Goal: Task Accomplishment & Management: Manage account settings

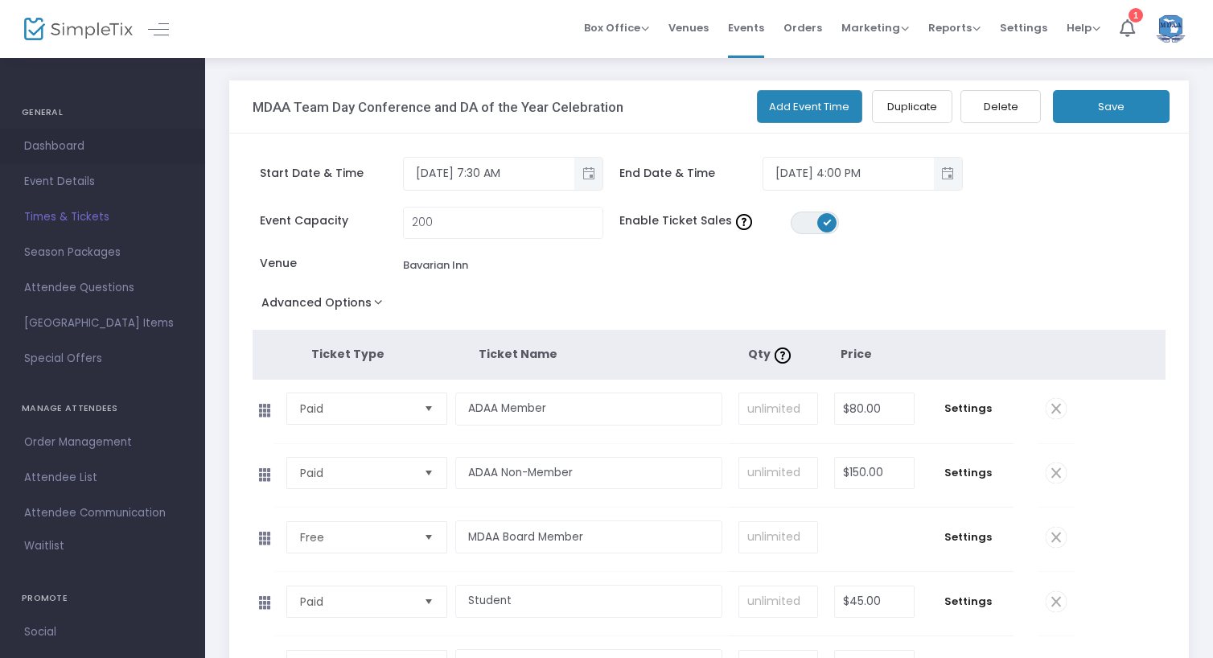
click at [43, 147] on span "Dashboard" at bounding box center [102, 146] width 157 height 21
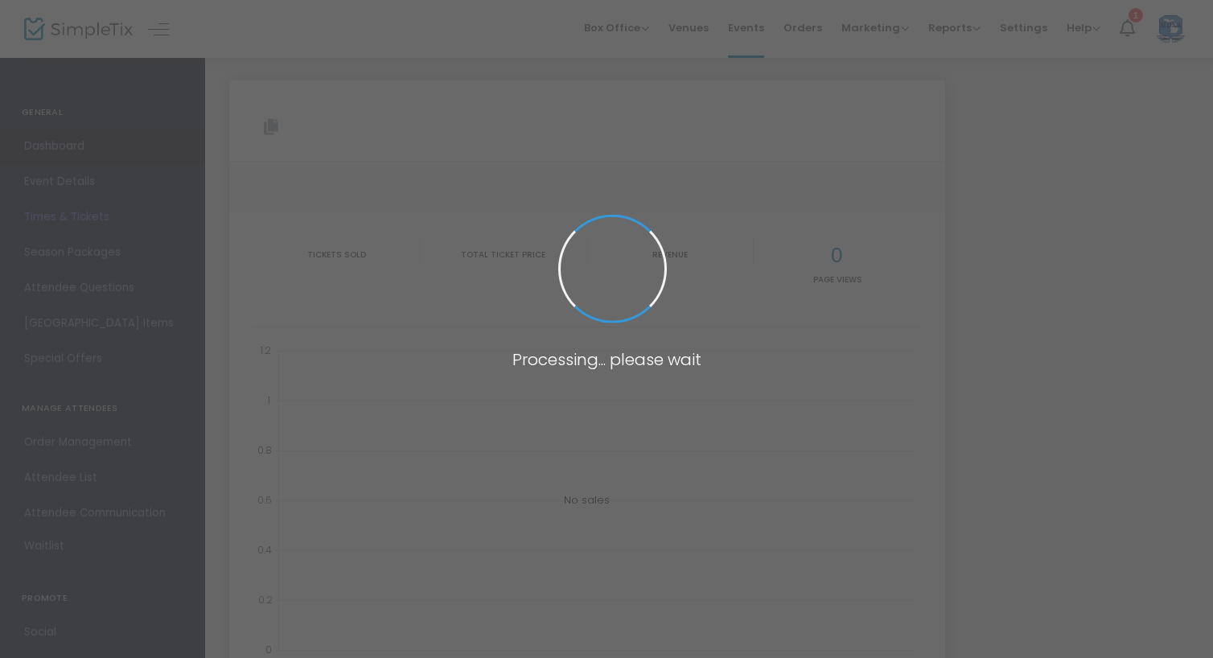
type input "[URL][DOMAIN_NAME]"
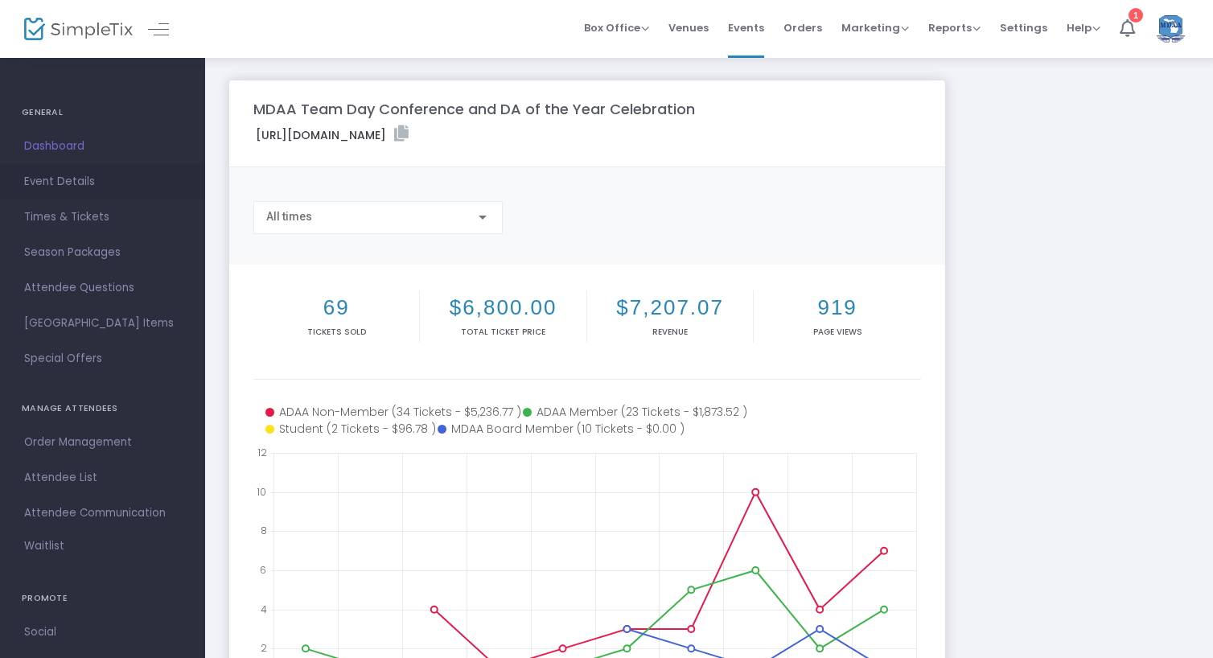
click at [58, 181] on span "Event Details" at bounding box center [102, 181] width 157 height 21
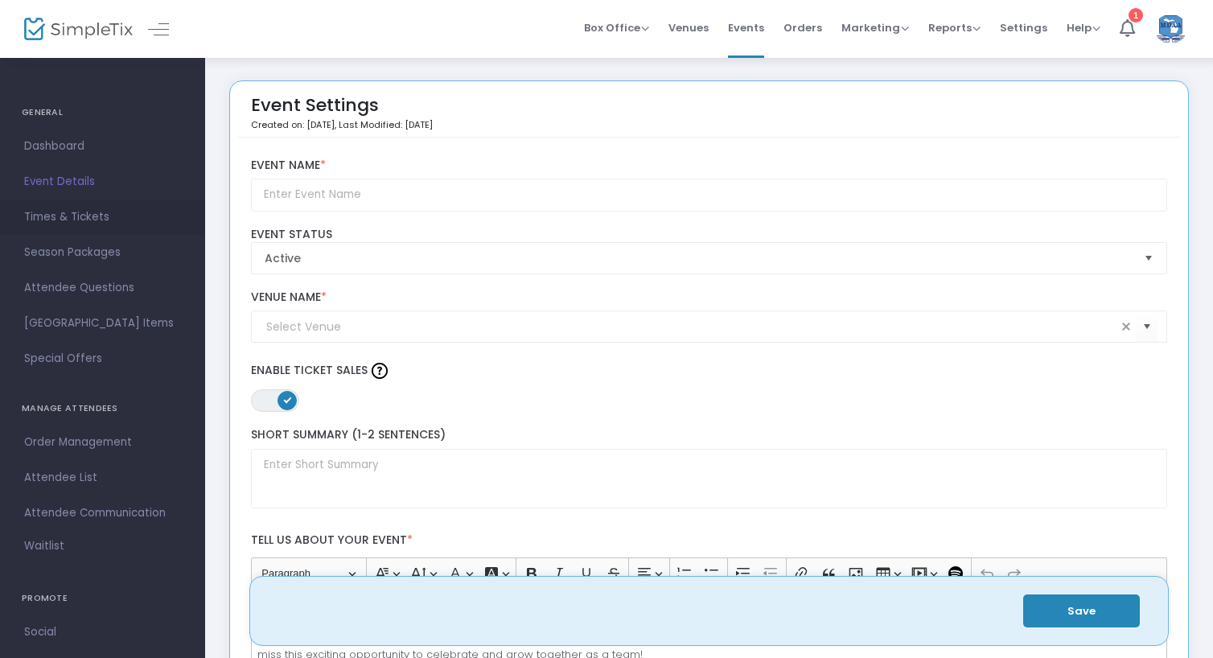
click at [97, 223] on span "Times & Tickets" at bounding box center [102, 217] width 157 height 21
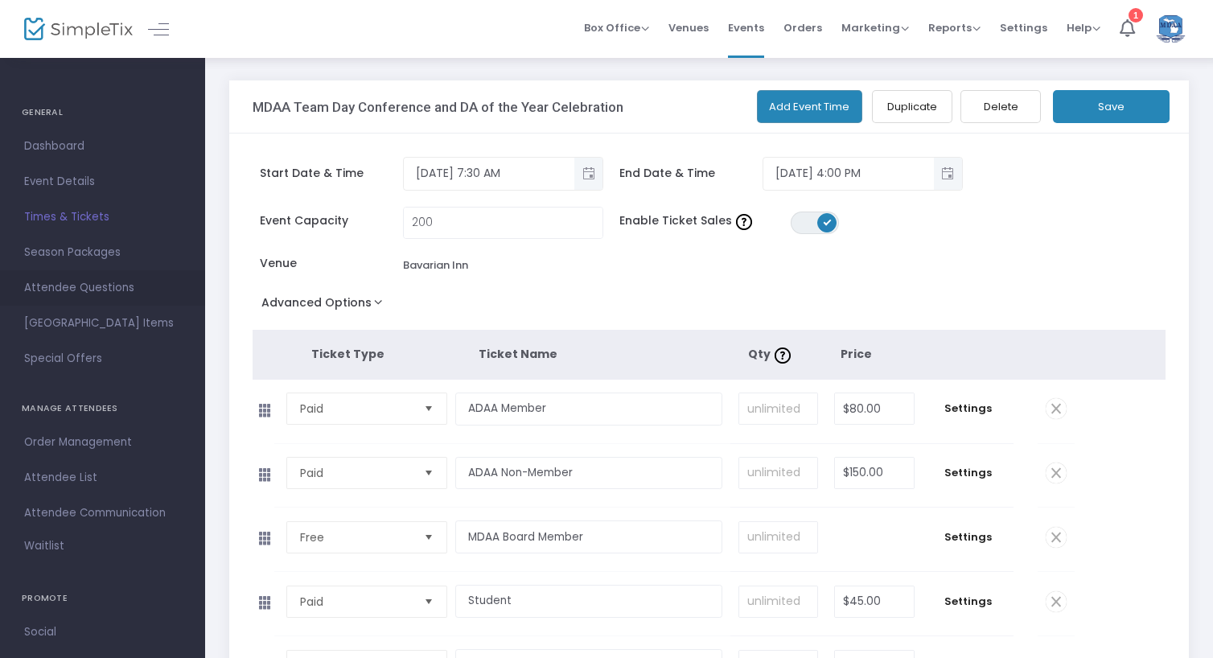
click at [92, 284] on span "Attendee Questions" at bounding box center [102, 287] width 157 height 21
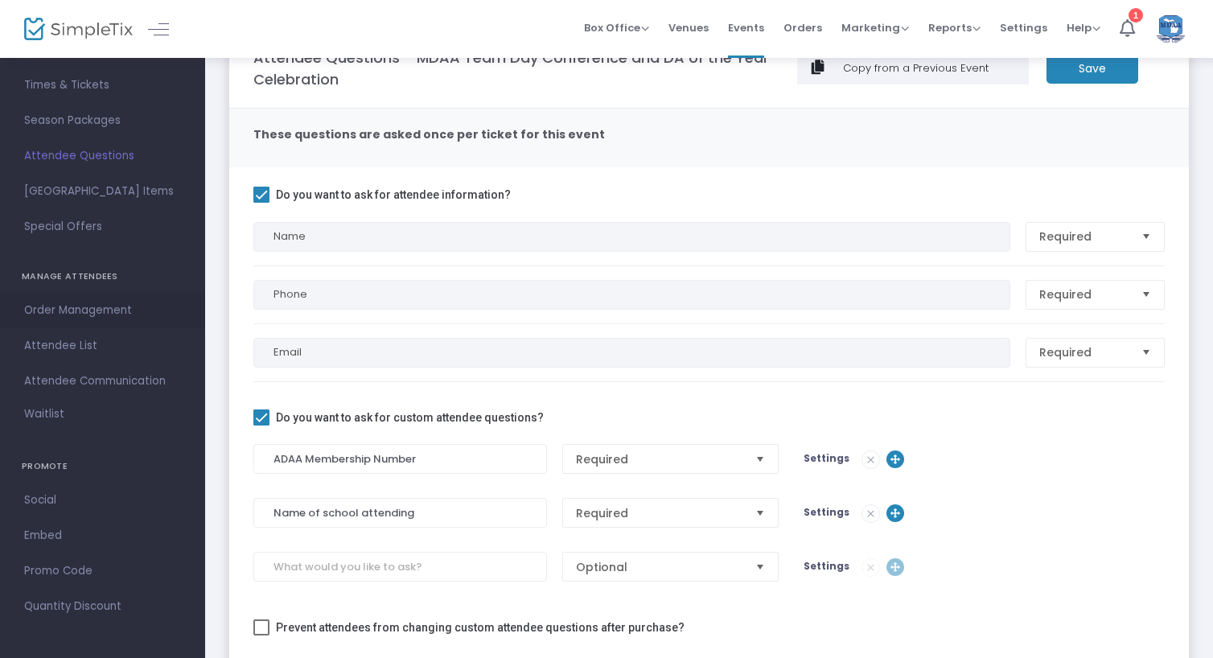
scroll to position [80, 0]
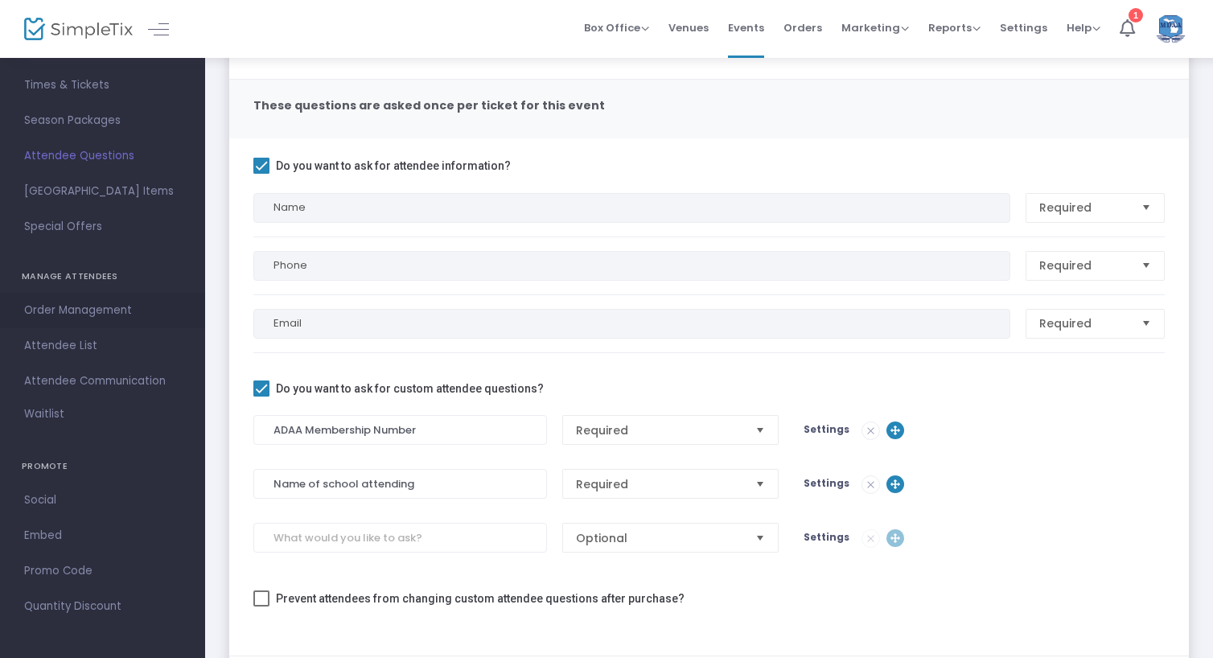
click at [118, 314] on span "Order Management" at bounding box center [102, 310] width 157 height 21
